Goal: Task Accomplishment & Management: Complete application form

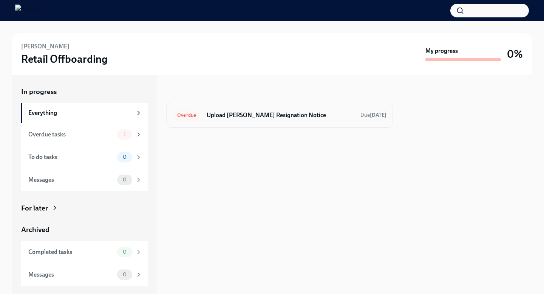
click at [291, 116] on h6 "Upload [PERSON_NAME] Resignation Notice" at bounding box center [281, 115] width 148 height 8
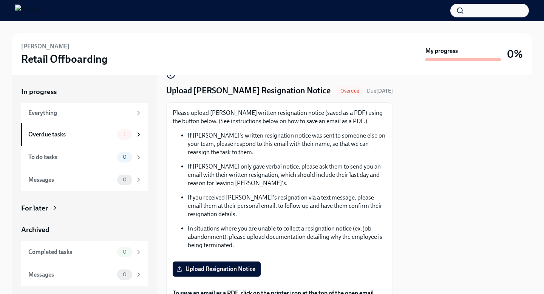
scroll to position [19, 0]
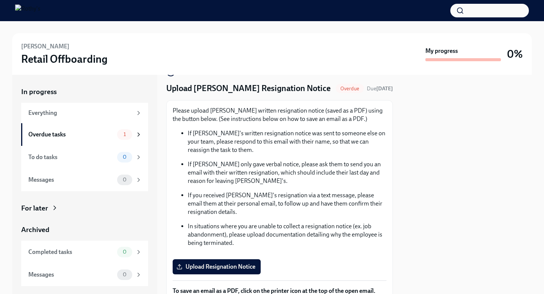
click at [268, 148] on p "If [PERSON_NAME]'s written resignation notice was sent to someone else on your …" at bounding box center [287, 141] width 199 height 25
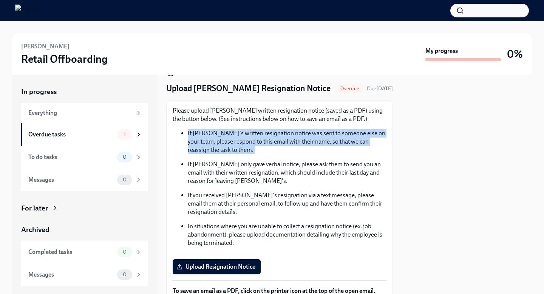
click at [268, 148] on p "If [PERSON_NAME]'s written resignation notice was sent to someone else on your …" at bounding box center [287, 141] width 199 height 25
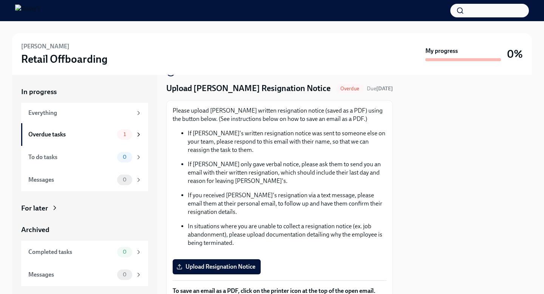
click at [275, 167] on p "If [PERSON_NAME] only gave verbal notice, please ask them to send you an email …" at bounding box center [287, 172] width 199 height 25
click at [275, 168] on p "If [PERSON_NAME] only gave verbal notice, please ask them to send you an email …" at bounding box center [287, 172] width 199 height 25
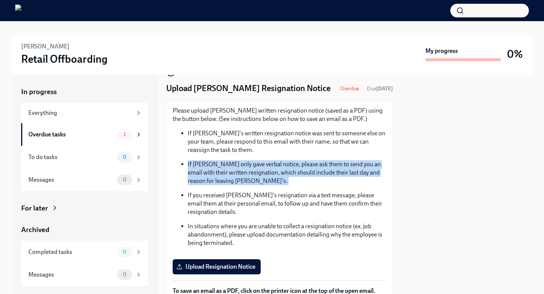
click at [275, 168] on p "If [PERSON_NAME] only gave verbal notice, please ask them to send you an email …" at bounding box center [287, 172] width 199 height 25
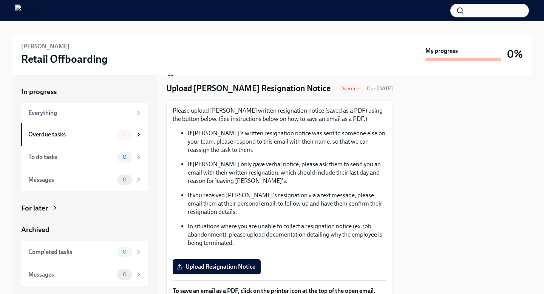
click at [274, 183] on p "If [PERSON_NAME] only gave verbal notice, please ask them to send you an email …" at bounding box center [287, 172] width 199 height 25
click at [280, 213] on p "If you received [PERSON_NAME]'s resignation via a text message, please email th…" at bounding box center [287, 203] width 199 height 25
click at [279, 191] on p "If you received [PERSON_NAME]'s resignation via a text message, please email th…" at bounding box center [287, 203] width 199 height 25
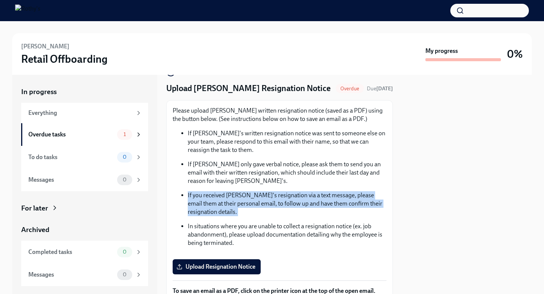
click at [279, 191] on p "If you received [PERSON_NAME]'s resignation via a text message, please email th…" at bounding box center [287, 203] width 199 height 25
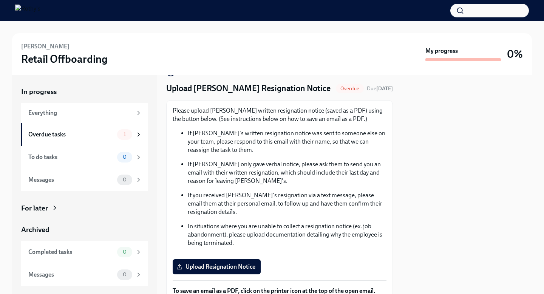
click at [286, 224] on p "In situations where you are unable to collect a resignation notice (ex. job aba…" at bounding box center [287, 234] width 199 height 25
click at [286, 201] on p "If you received [PERSON_NAME]'s resignation via a text message, please email th…" at bounding box center [287, 203] width 199 height 25
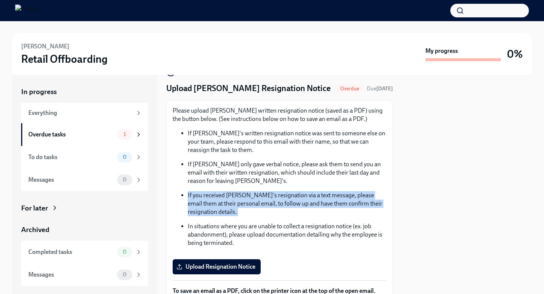
click at [286, 201] on p "If you received [PERSON_NAME]'s resignation via a text message, please email th…" at bounding box center [287, 203] width 199 height 25
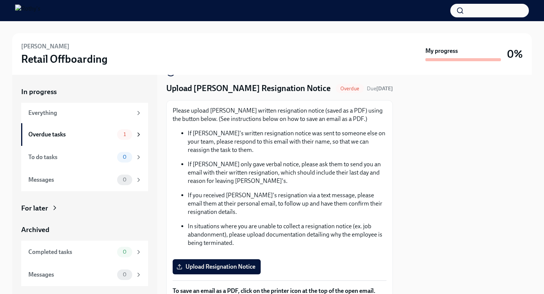
click at [292, 234] on p "In situations where you are unable to collect a resignation notice (ex. job aba…" at bounding box center [287, 234] width 199 height 25
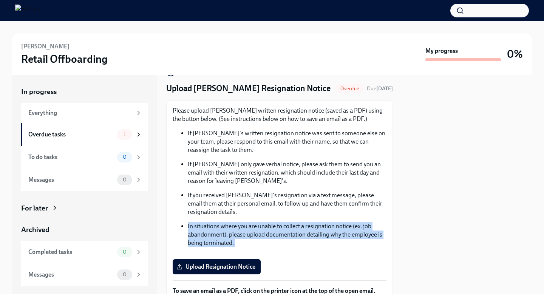
click at [292, 234] on p "In situations where you are unable to collect a resignation notice (ex. job aba…" at bounding box center [287, 234] width 199 height 25
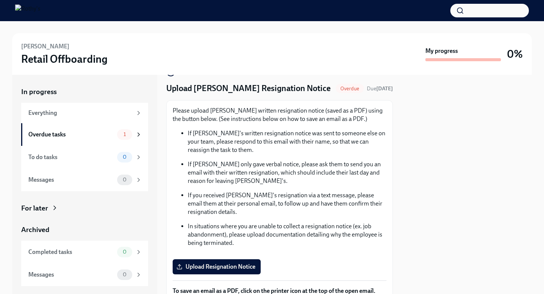
click at [292, 198] on p "If you received [PERSON_NAME]'s resignation via a text message, please email th…" at bounding box center [287, 203] width 199 height 25
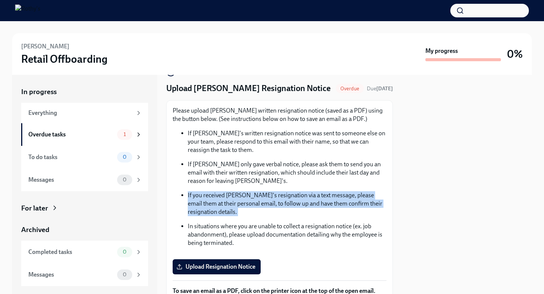
click at [292, 198] on p "If you received [PERSON_NAME]'s resignation via a text message, please email th…" at bounding box center [287, 203] width 199 height 25
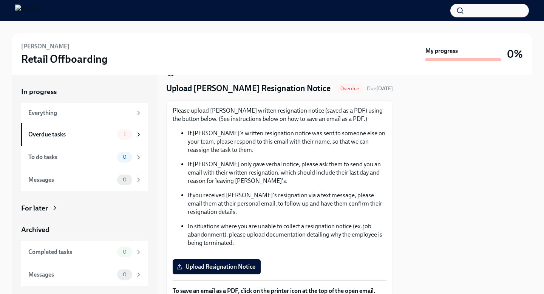
click at [293, 232] on p "In situations where you are unable to collect a resignation notice (ex. job aba…" at bounding box center [287, 234] width 199 height 25
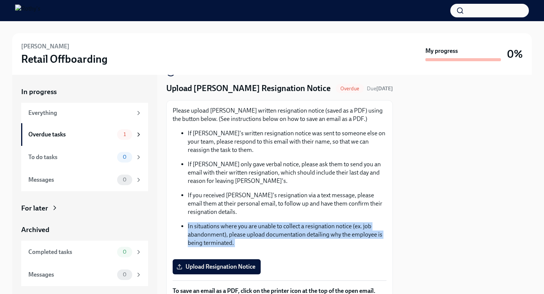
click at [293, 232] on p "In situations where you are unable to collect a resignation notice (ex. job aba…" at bounding box center [287, 234] width 199 height 25
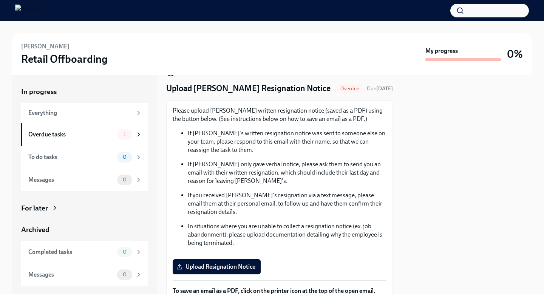
click at [293, 206] on p "If you received [PERSON_NAME]'s resignation via a text message, please email th…" at bounding box center [287, 203] width 199 height 25
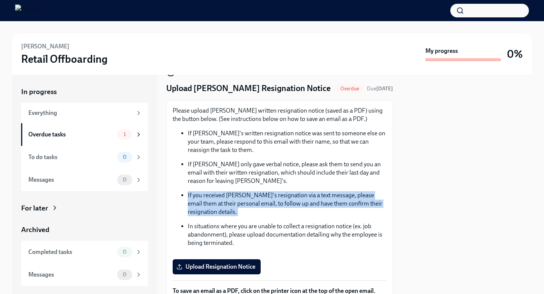
click at [293, 206] on p "If you received [PERSON_NAME]'s resignation via a text message, please email th…" at bounding box center [287, 203] width 199 height 25
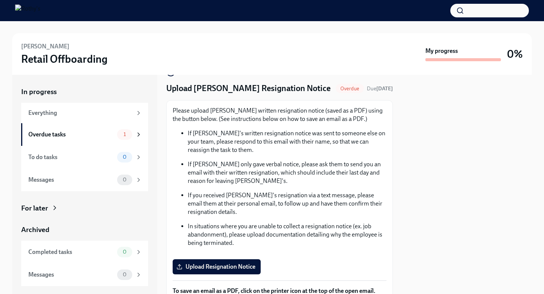
click at [294, 245] on p "In situations where you are unable to collect a resignation notice (ex. job aba…" at bounding box center [287, 234] width 199 height 25
click at [294, 236] on p "In situations where you are unable to collect a resignation notice (ex. job aba…" at bounding box center [287, 234] width 199 height 25
click at [294, 237] on p "In situations where you are unable to collect a resignation notice (ex. job aba…" at bounding box center [287, 234] width 199 height 25
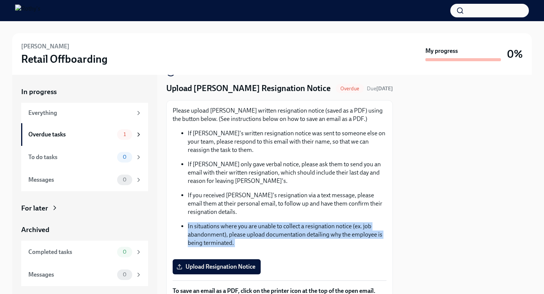
click at [294, 237] on p "In situations where you are unable to collect a resignation notice (ex. job aba…" at bounding box center [287, 234] width 199 height 25
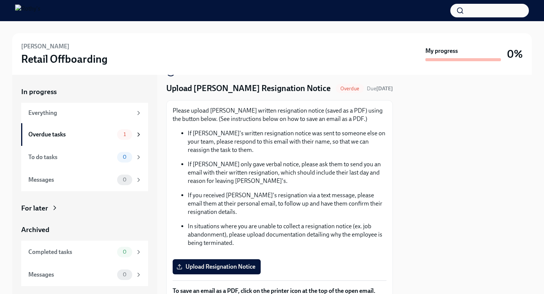
click at [294, 195] on p "If you received [PERSON_NAME]'s resignation via a text message, please email th…" at bounding box center [287, 203] width 199 height 25
click at [292, 203] on p "If you received [PERSON_NAME]'s resignation via a text message, please email th…" at bounding box center [287, 203] width 199 height 25
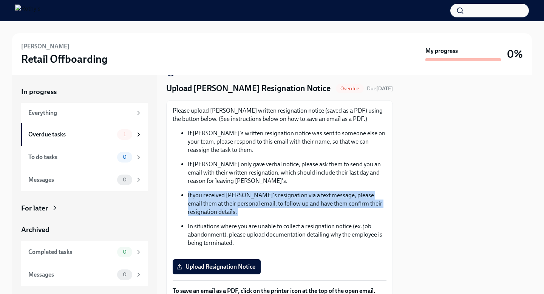
click at [292, 203] on p "If you received [PERSON_NAME]'s resignation via a text message, please email th…" at bounding box center [287, 203] width 199 height 25
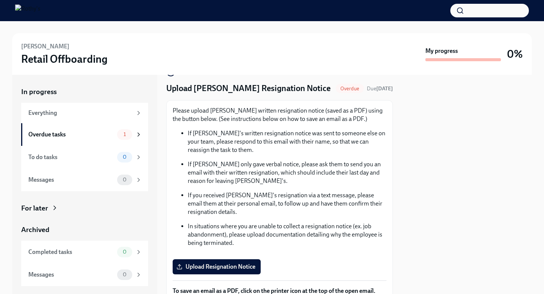
click at [302, 231] on p "In situations where you are unable to collect a resignation notice (ex. job aba…" at bounding box center [287, 234] width 199 height 25
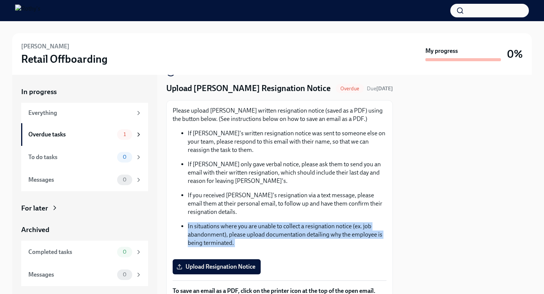
click at [302, 231] on p "In situations where you are unable to collect a resignation notice (ex. job aba…" at bounding box center [287, 234] width 199 height 25
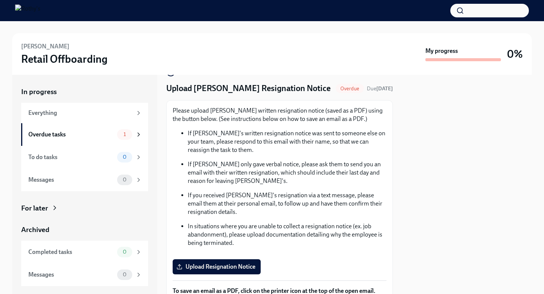
click at [297, 208] on p "If you received [PERSON_NAME]'s resignation via a text message, please email th…" at bounding box center [287, 203] width 199 height 25
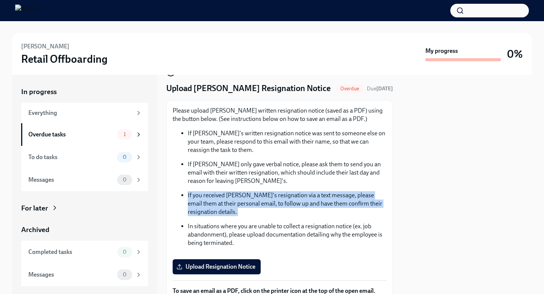
click at [297, 208] on p "If you received [PERSON_NAME]'s resignation via a text message, please email th…" at bounding box center [287, 203] width 199 height 25
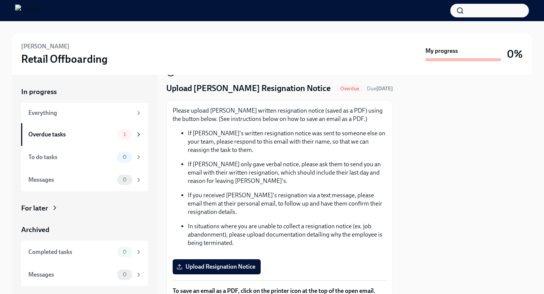
click at [297, 250] on div "Please upload [PERSON_NAME] written resignation notice (saved as a PDF) using t…" at bounding box center [280, 180] width 214 height 147
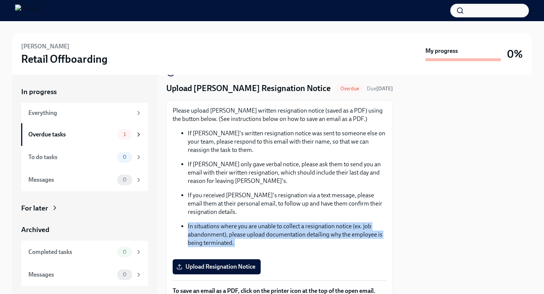
click at [297, 250] on div "Please upload [PERSON_NAME] written resignation notice (saved as a PDF) using t…" at bounding box center [280, 180] width 214 height 147
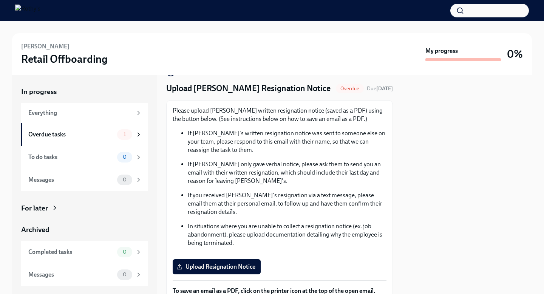
click at [297, 244] on p "In situations where you are unable to collect a resignation notice (ex. job aba…" at bounding box center [287, 234] width 199 height 25
click at [291, 173] on p "If [PERSON_NAME] only gave verbal notice, please ask them to send you an email …" at bounding box center [287, 172] width 199 height 25
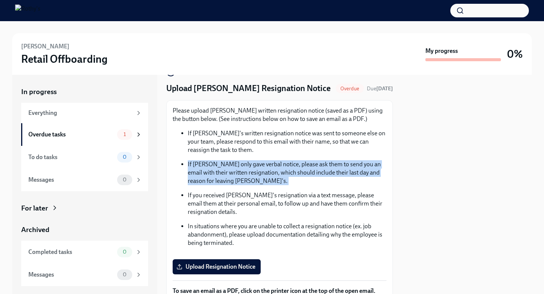
click at [291, 173] on p "If [PERSON_NAME] only gave verbal notice, please ask them to send you an email …" at bounding box center [287, 172] width 199 height 25
click at [238, 268] on span "Upload Resignation Notice" at bounding box center [216, 267] width 77 height 8
click at [0, 0] on input "Upload Resignation Notice" at bounding box center [0, 0] width 0 height 0
click at [207, 268] on span "Upload Resignation Notice" at bounding box center [216, 267] width 77 height 8
click at [0, 0] on input "Upload Resignation Notice" at bounding box center [0, 0] width 0 height 0
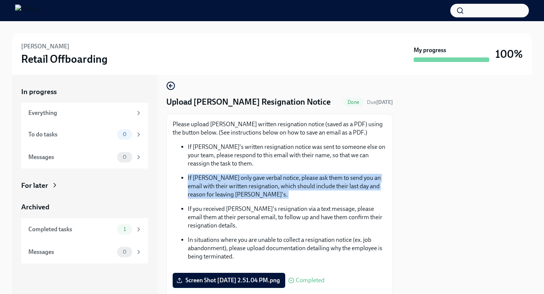
scroll to position [0, 0]
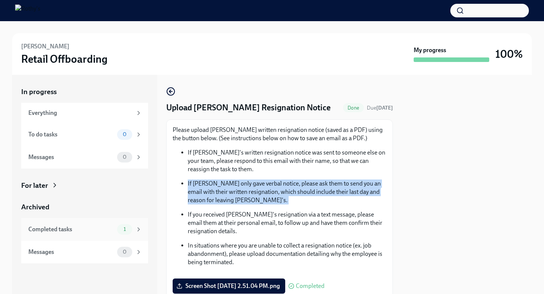
click at [94, 231] on div "Completed tasks" at bounding box center [71, 229] width 86 height 8
